Goal: Information Seeking & Learning: Learn about a topic

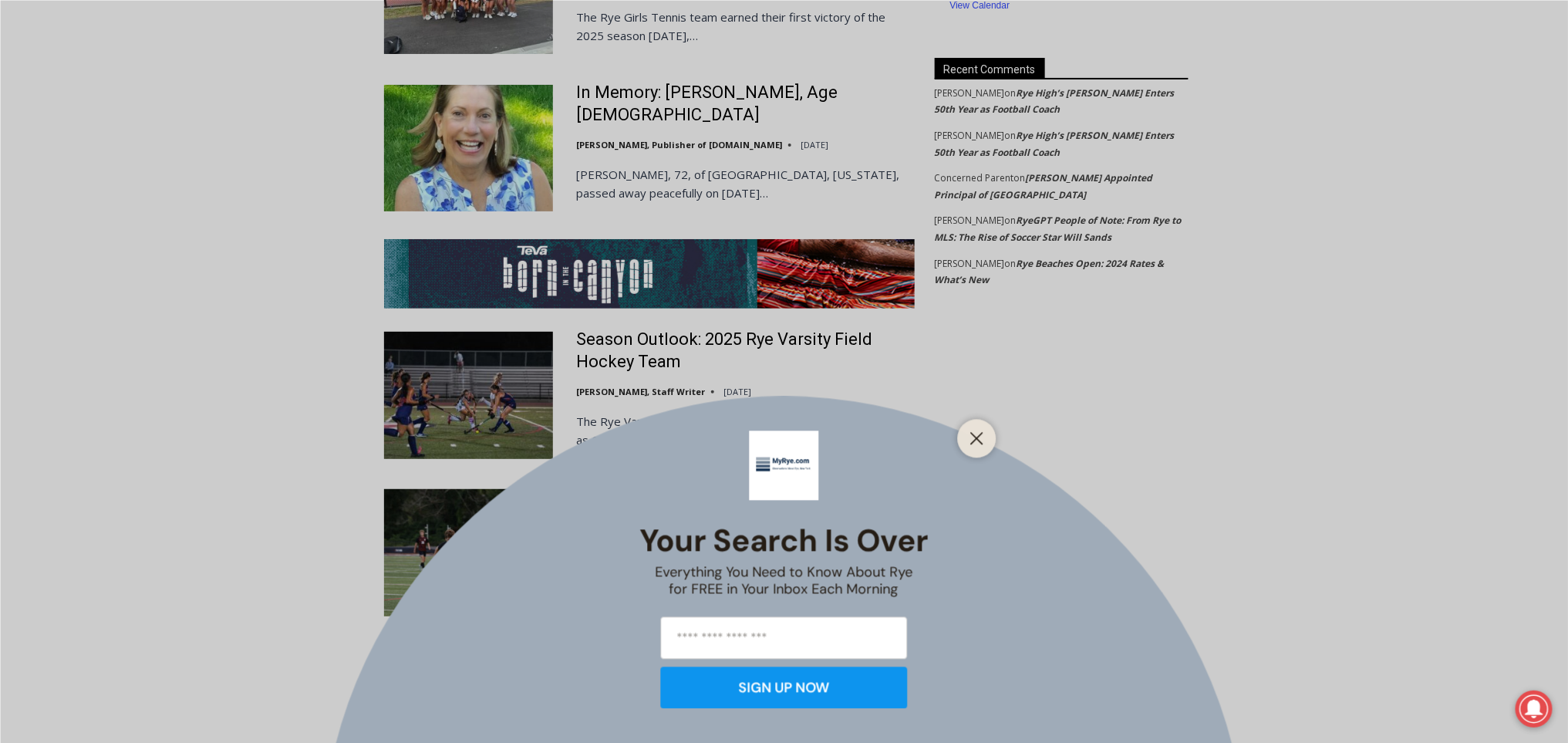
scroll to position [2830, 0]
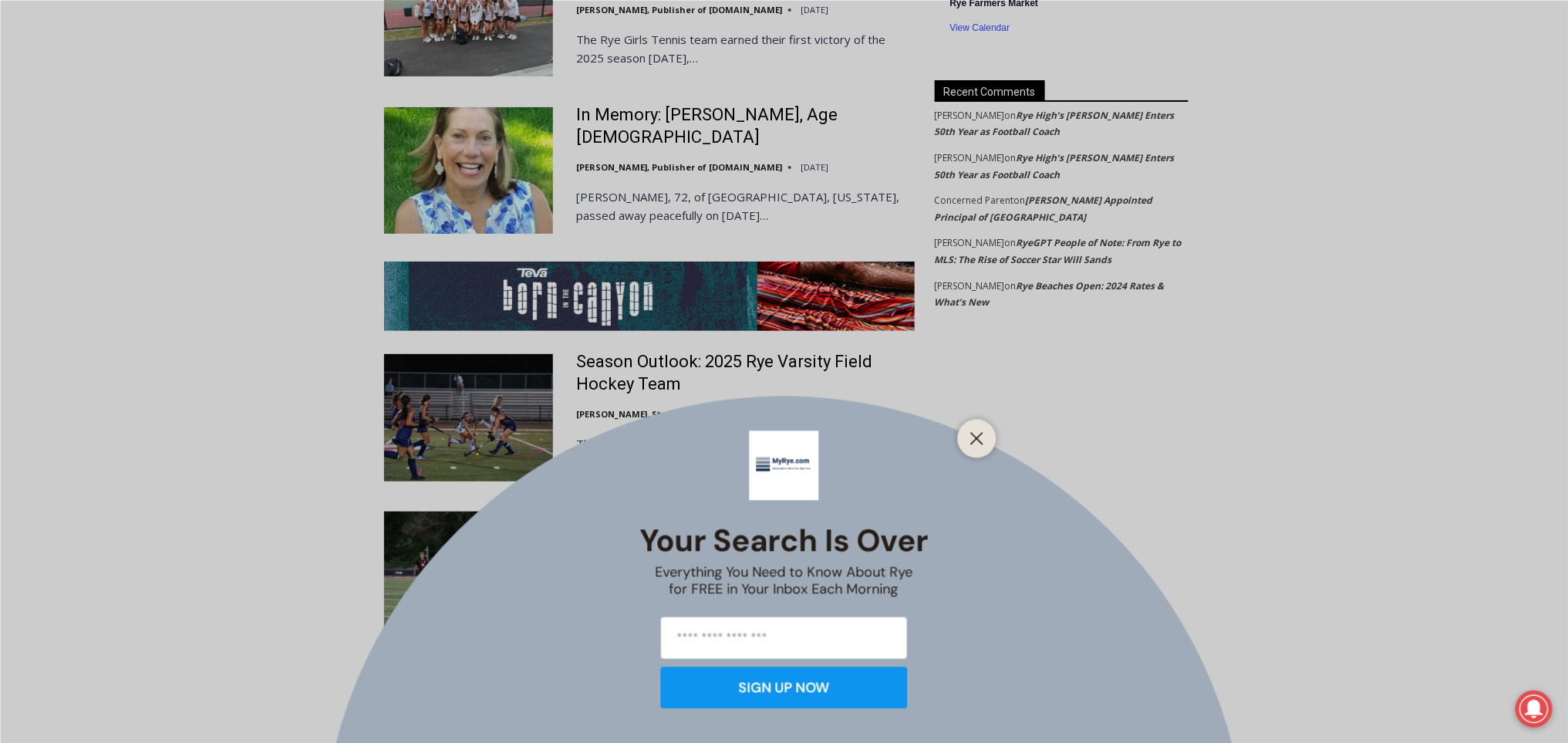
click at [979, 425] on div at bounding box center [977, 438] width 38 height 38
click at [981, 443] on line "Close" at bounding box center [977, 439] width 11 height 11
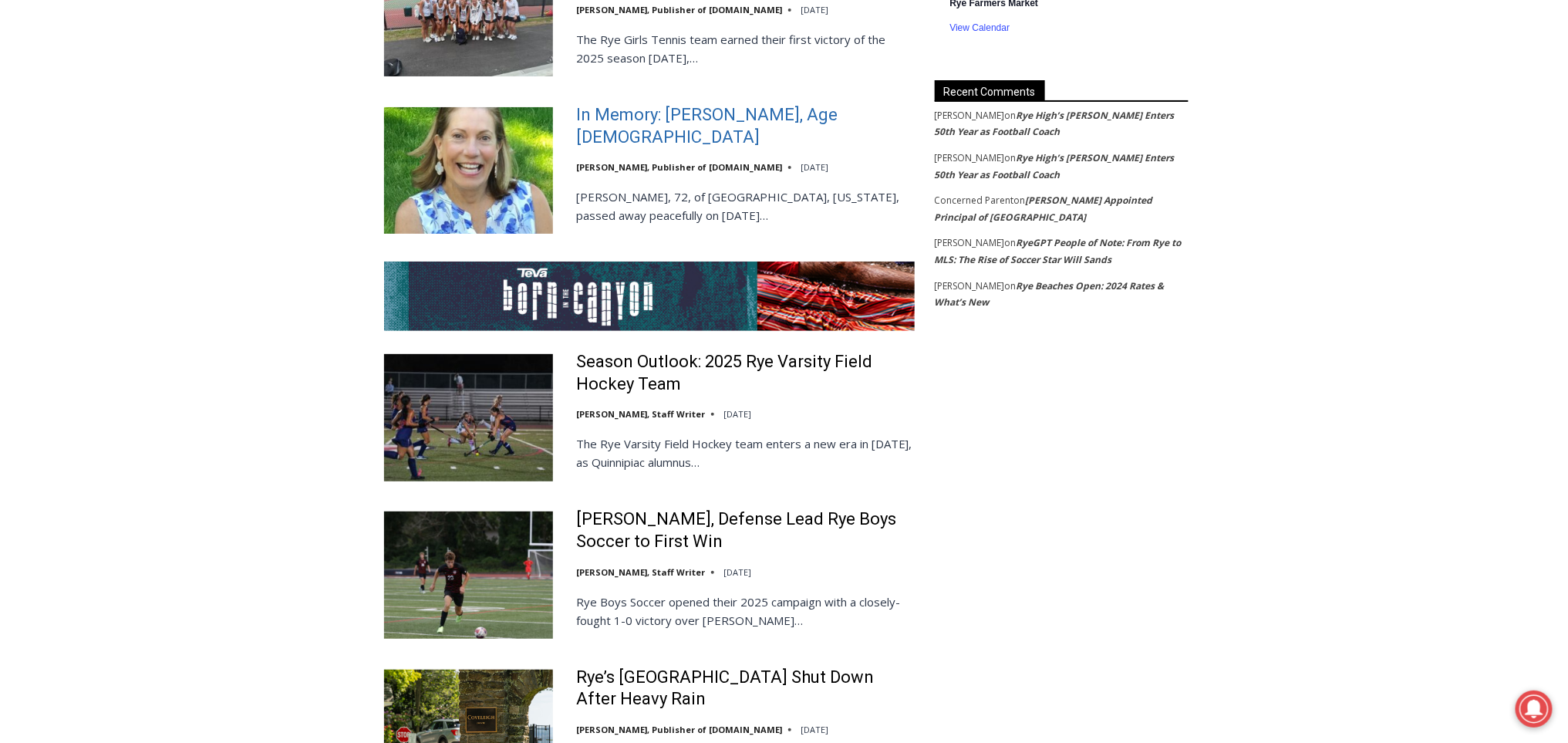
click at [649, 104] on link "In Memory: [PERSON_NAME], Age [DEMOGRAPHIC_DATA]" at bounding box center [746, 126] width 339 height 44
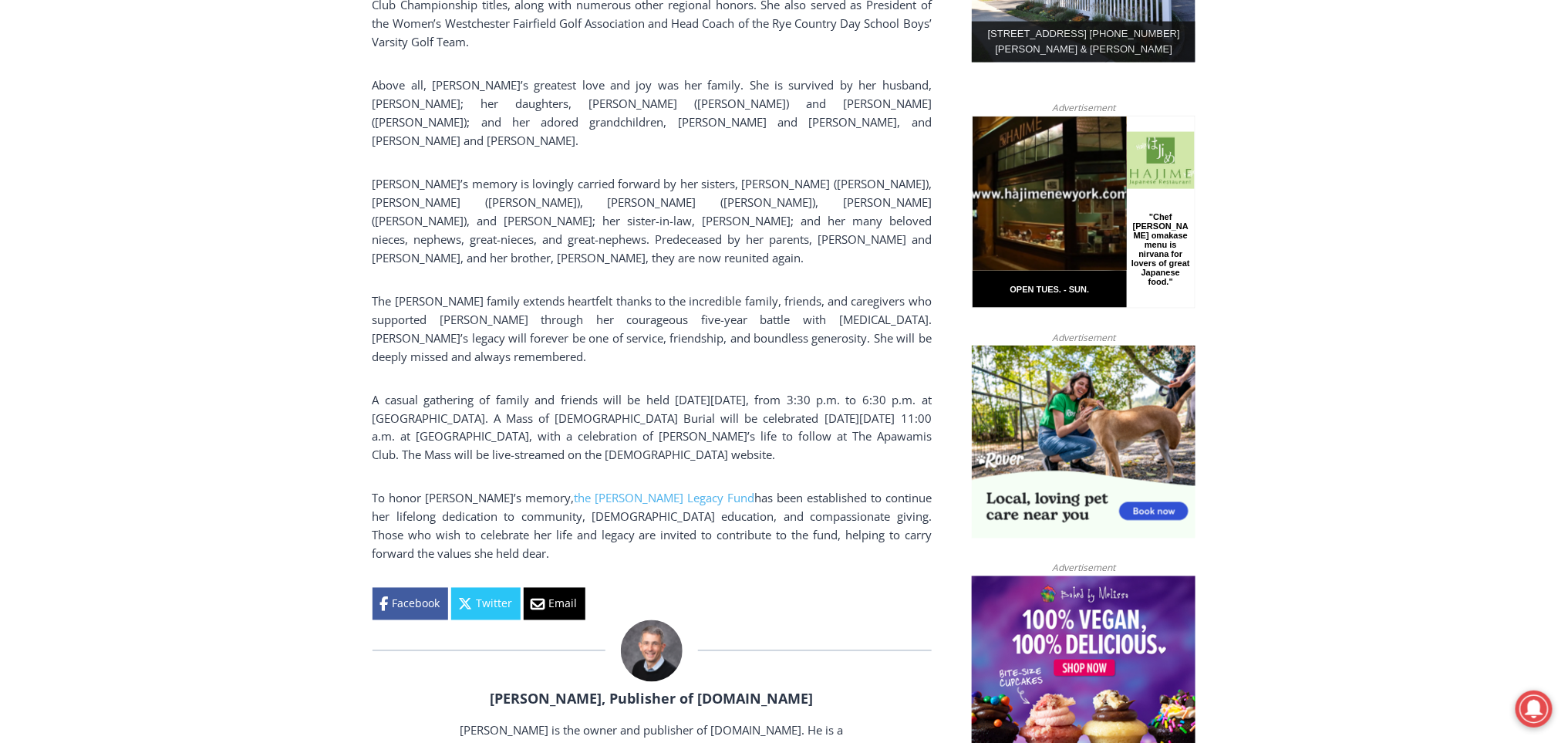
scroll to position [942, 0]
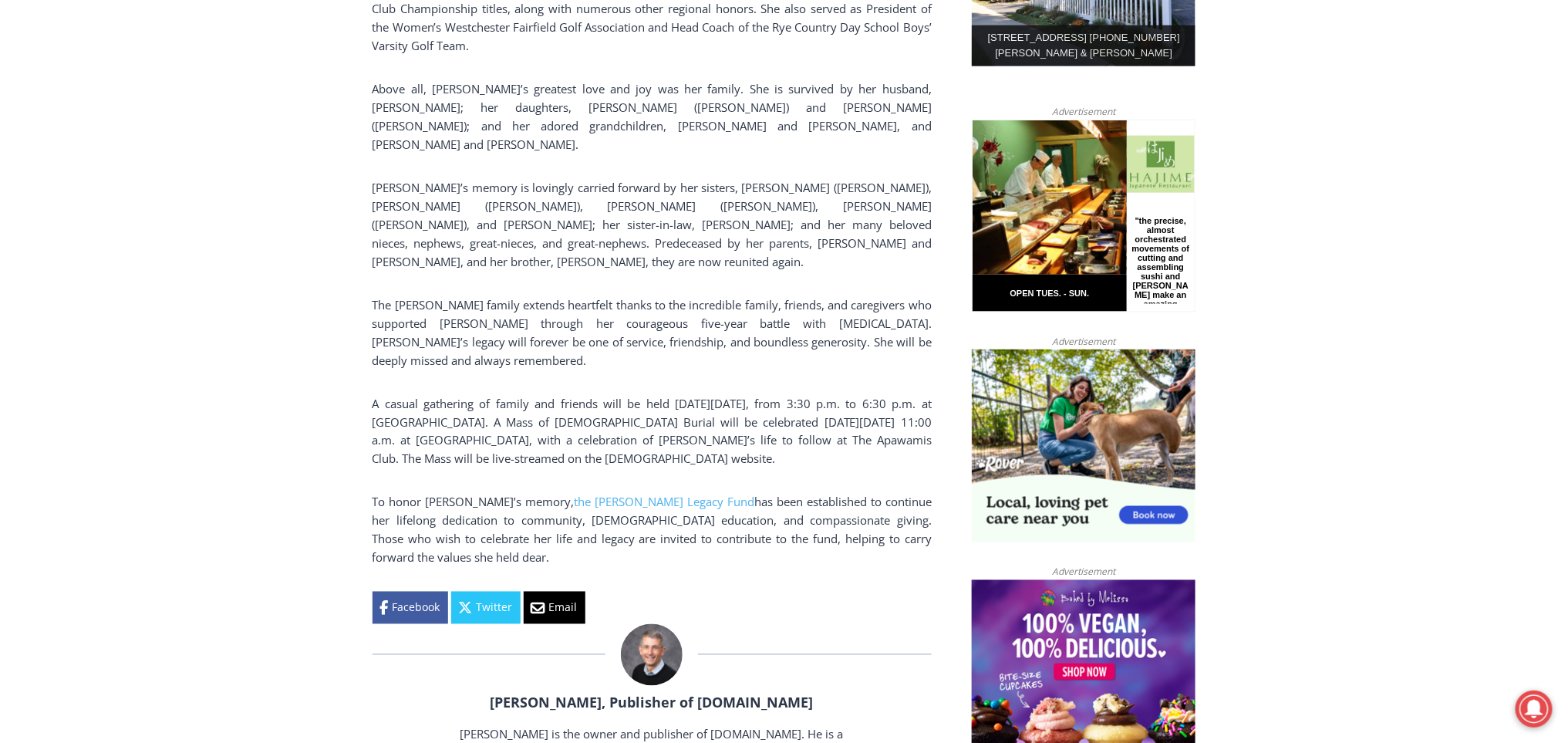
click at [742, 236] on div "Maryanne Bardwil Lynch, 72, of Harrison, New York, passed away peacefully on Se…" at bounding box center [652, 144] width 559 height 958
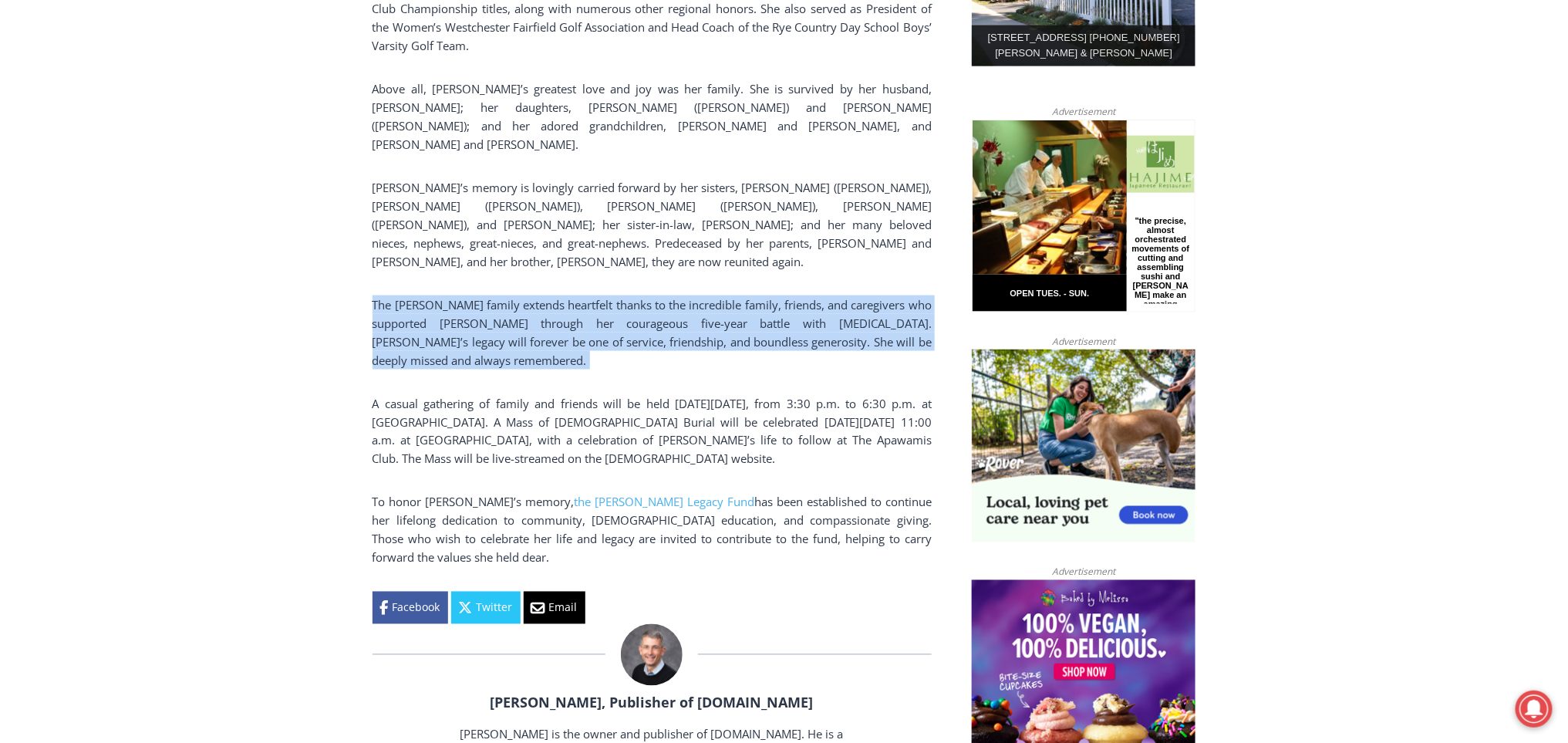
click at [742, 236] on div "Maryanne Bardwil Lynch, 72, of Harrison, New York, passed away peacefully on Se…" at bounding box center [652, 144] width 559 height 958
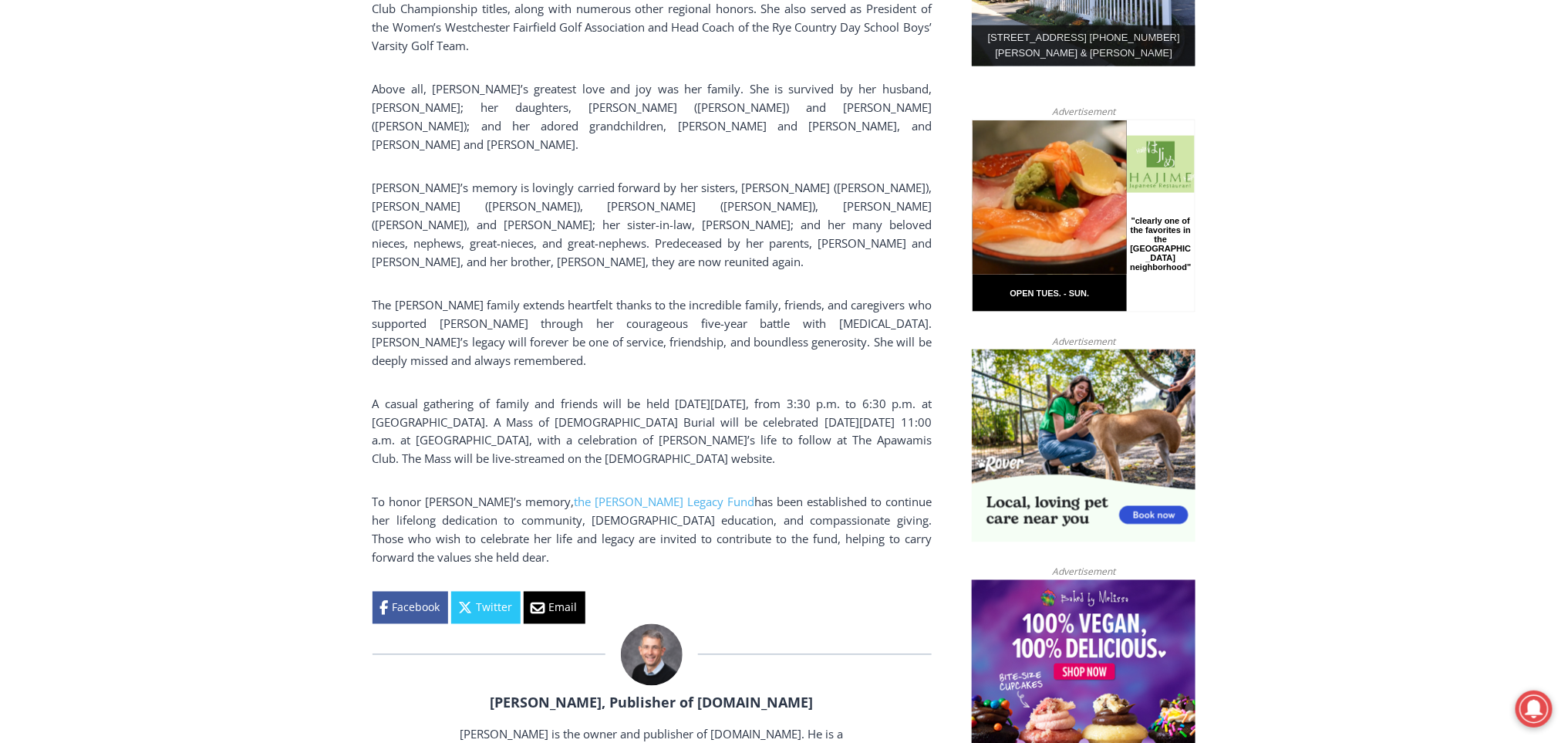
click at [1309, 260] on div "Home > Obituaries > In Memory: Maryanne Bardwil Lynch, Age 72 Obituaries In Mem…" at bounding box center [784, 751] width 1568 height 2563
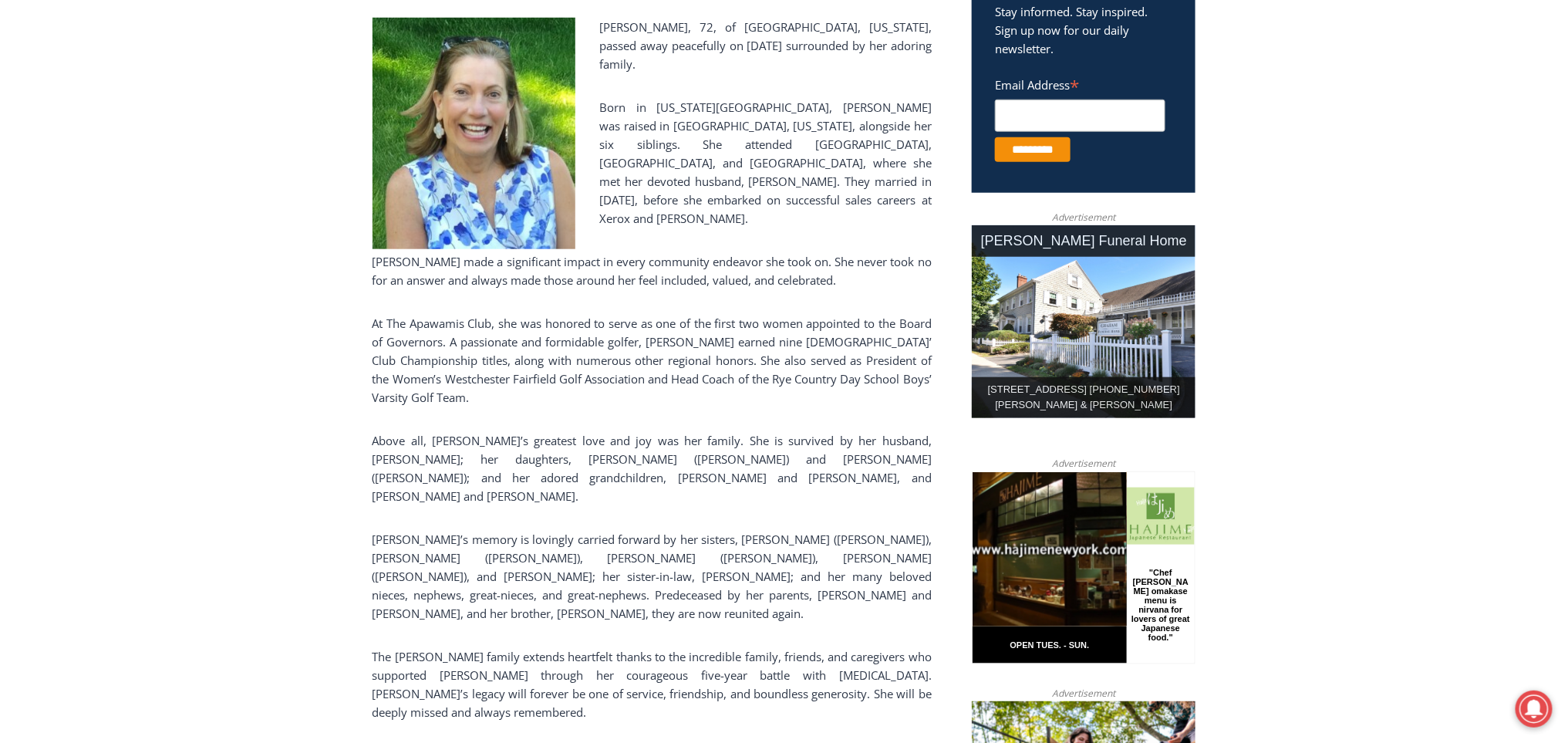
scroll to position [579, 0]
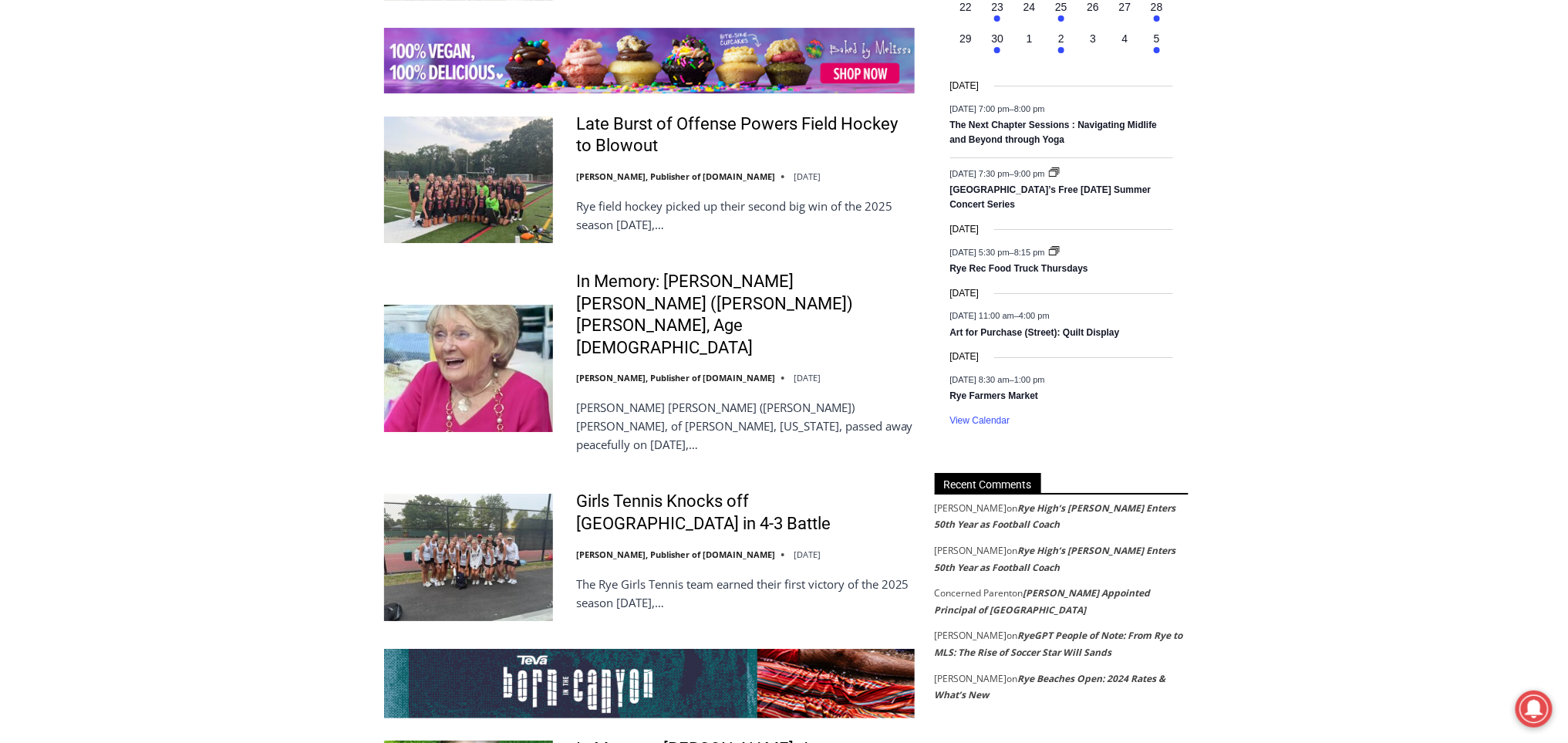
scroll to position [2421, 0]
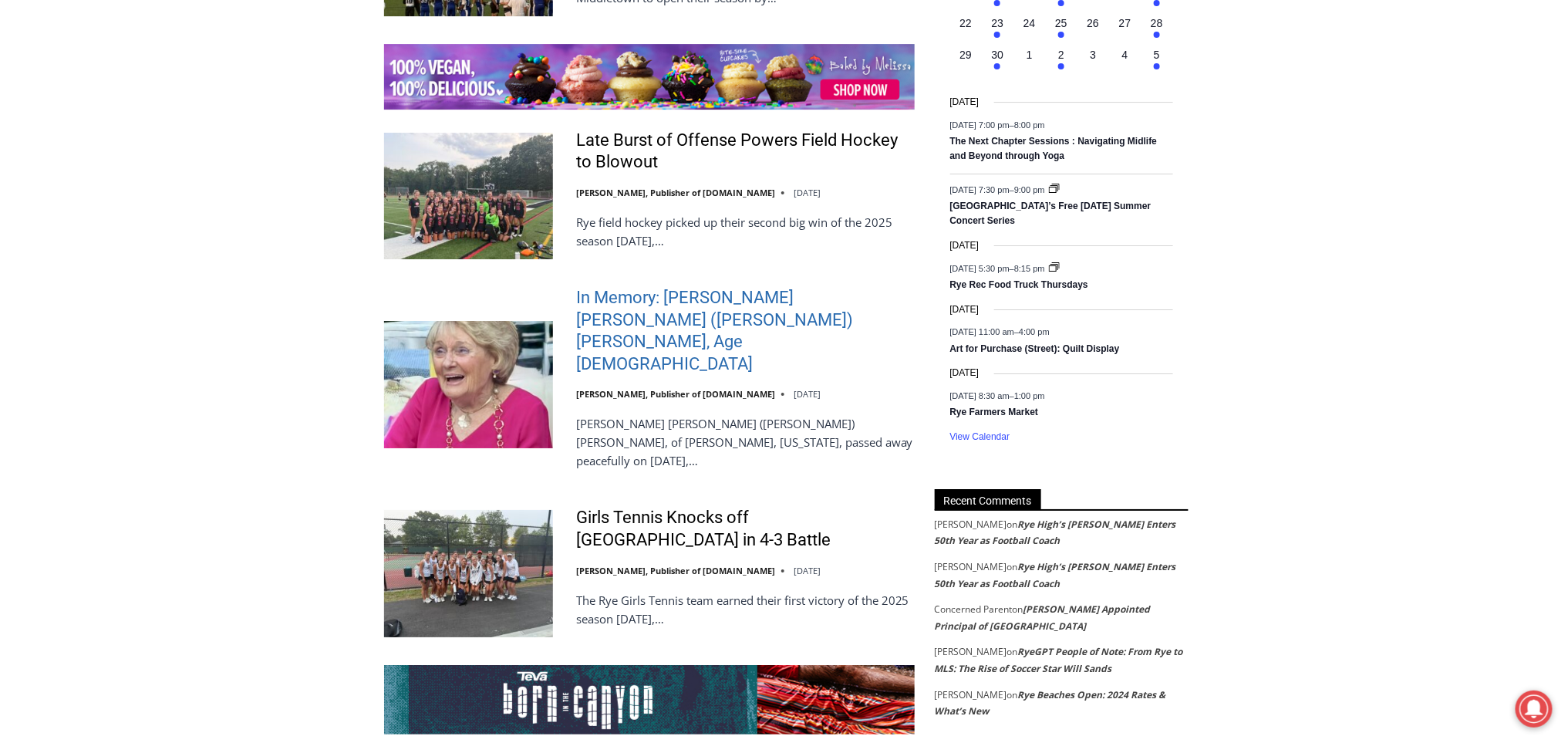
click at [764, 287] on link "In Memory: Maureen Catherine (Devlin) Koecheler, Age 83" at bounding box center [746, 331] width 339 height 88
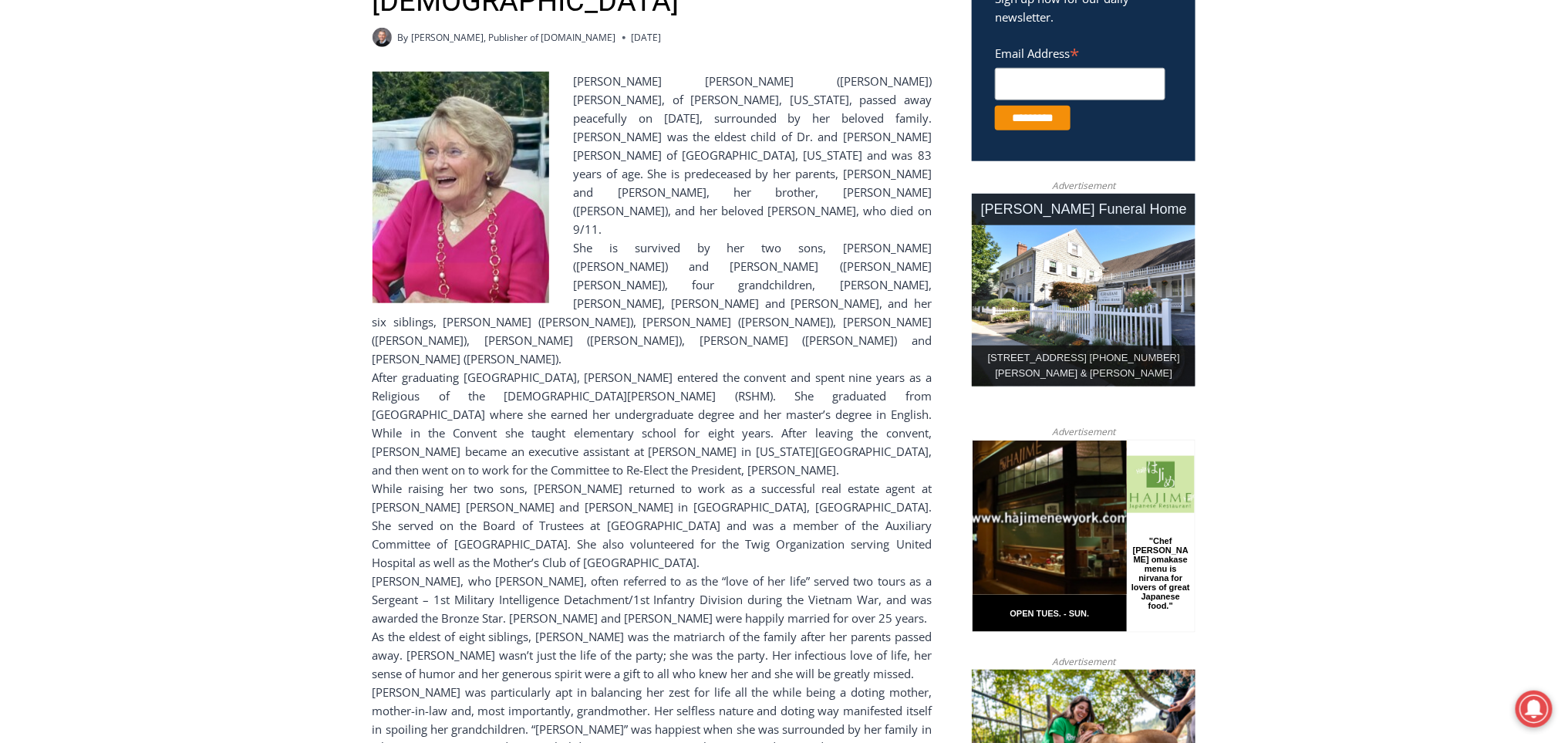
scroll to position [611, 0]
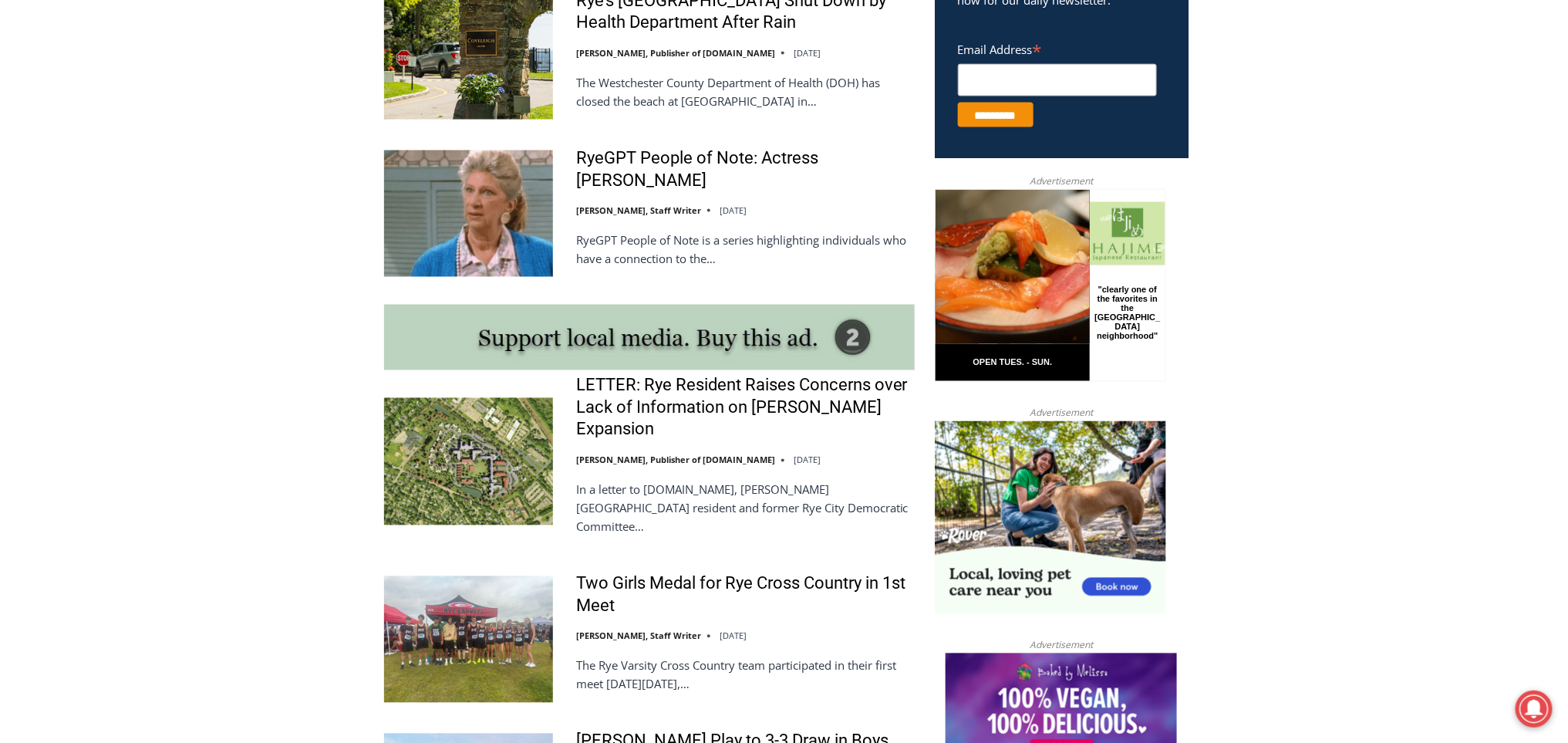
scroll to position [1082, 0]
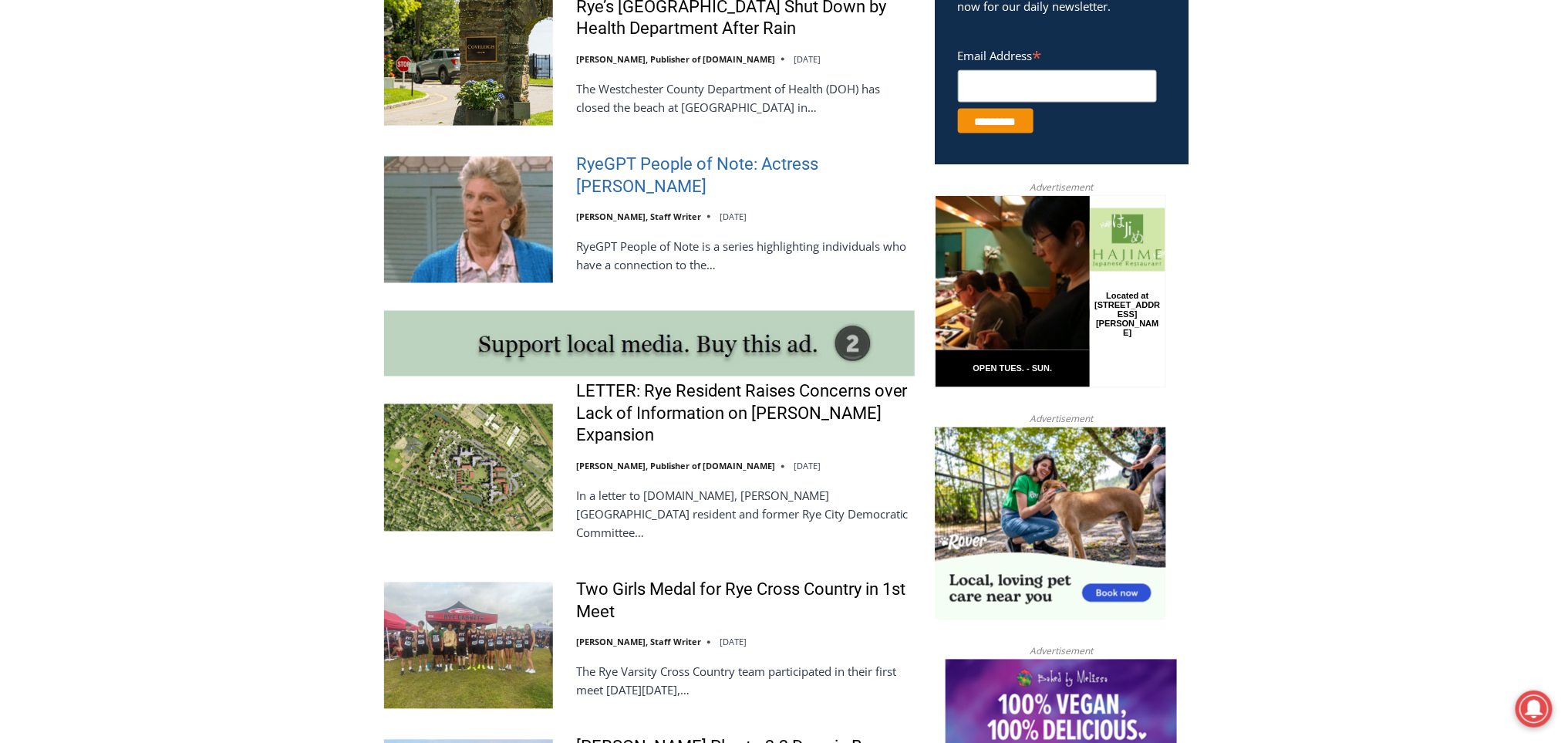
click at [856, 178] on link "RyeGPT People of Note: Actress [PERSON_NAME]" at bounding box center [746, 175] width 339 height 44
